Goal: Register for event/course

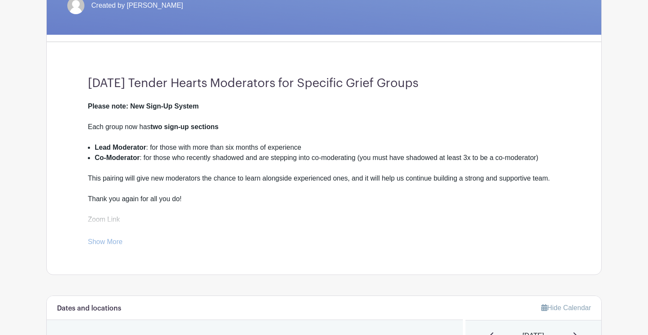
scroll to position [198, 0]
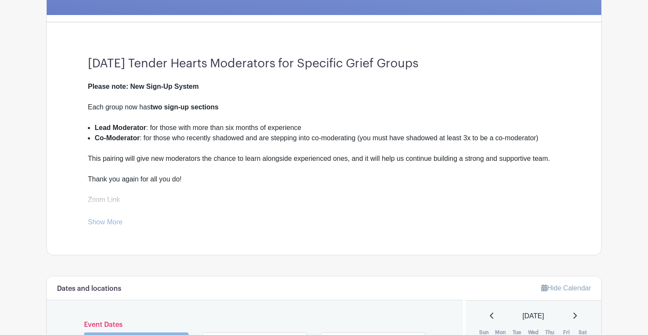
click at [115, 220] on link "Show More" at bounding box center [105, 223] width 35 height 11
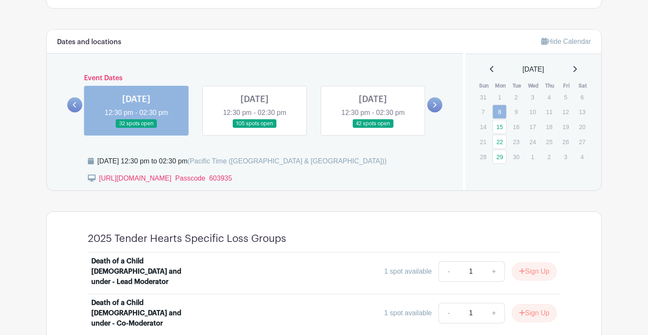
scroll to position [470, 0]
click at [500, 128] on link "15" at bounding box center [499, 126] width 14 height 14
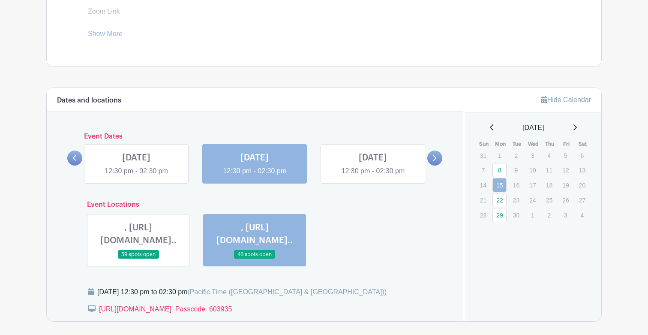
scroll to position [357, 0]
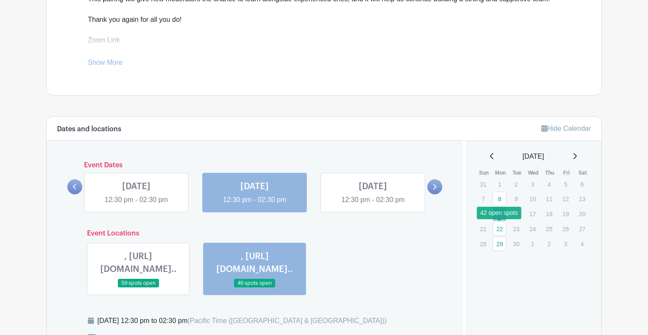
click at [501, 232] on link "22" at bounding box center [499, 229] width 14 height 14
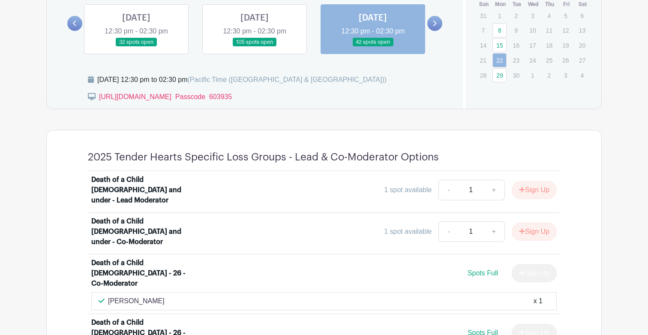
scroll to position [524, 0]
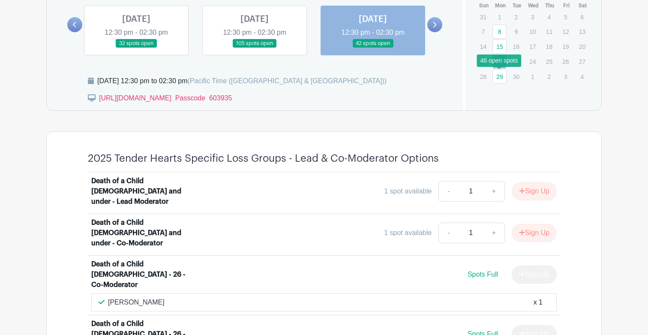
click at [500, 78] on link "29" at bounding box center [499, 76] width 14 height 14
click at [501, 76] on link "29" at bounding box center [499, 76] width 14 height 14
click at [498, 80] on link "29" at bounding box center [499, 76] width 14 height 14
click at [448, 102] on div "[URL][DOMAIN_NAME]  Passcode 603935" at bounding box center [270, 101] width 365 height 17
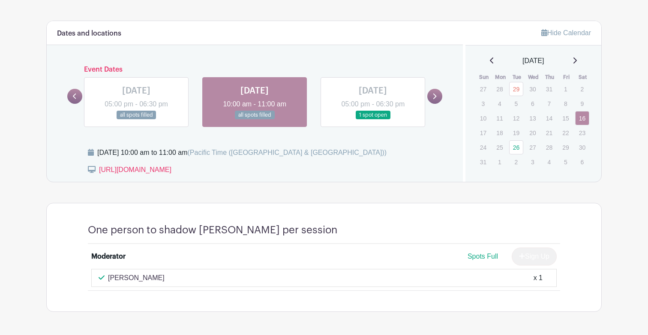
scroll to position [308, 0]
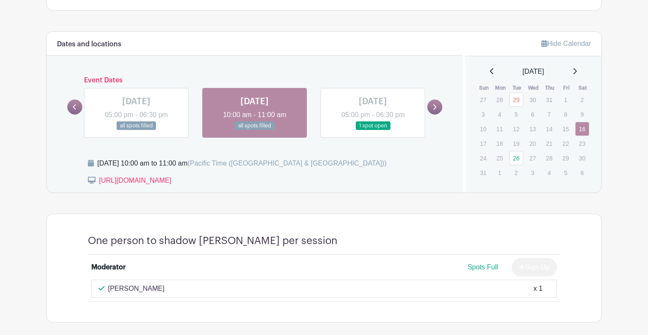
click at [577, 69] on icon at bounding box center [574, 71] width 3 height 6
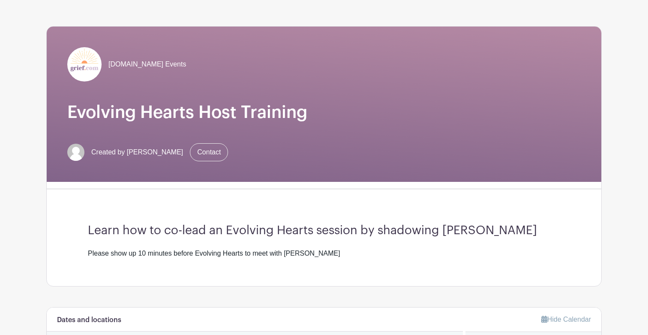
scroll to position [0, 0]
